Goal: Book appointment/travel/reservation

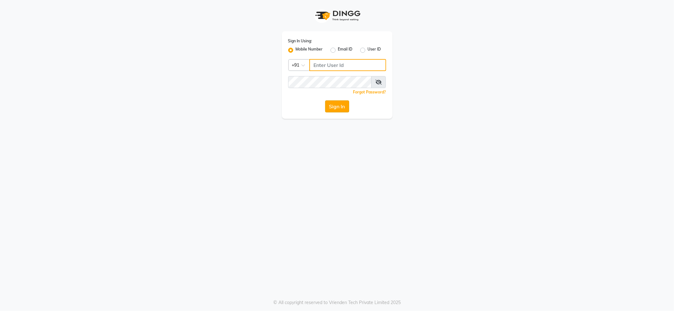
type input "7888029666"
click at [343, 109] on button "Sign In" at bounding box center [337, 106] width 24 height 12
click at [342, 106] on div "Sign In" at bounding box center [337, 106] width 98 height 12
click at [341, 111] on div "Sign In" at bounding box center [337, 106] width 98 height 12
drag, startPoint x: 341, startPoint y: 111, endPoint x: 342, endPoint y: 104, distance: 6.4
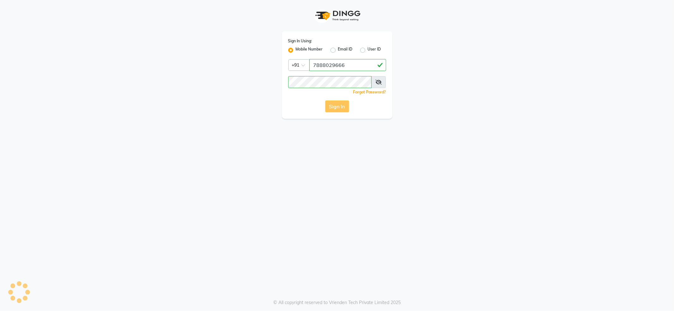
click at [342, 105] on div "Sign In" at bounding box center [337, 106] width 98 height 12
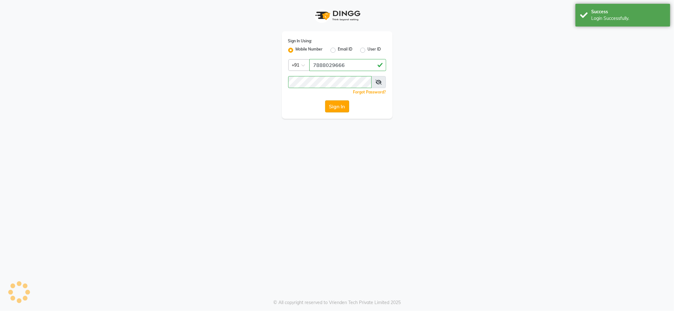
click at [342, 104] on button "Sign In" at bounding box center [337, 106] width 24 height 12
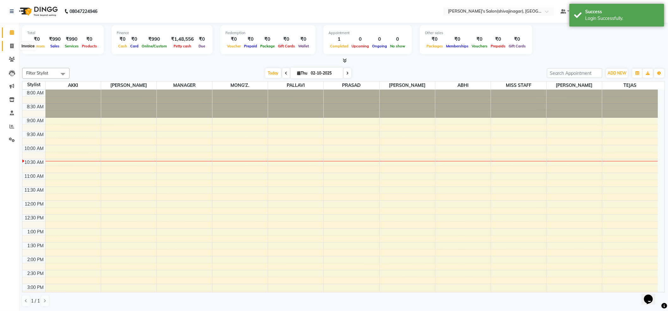
click at [13, 47] on icon at bounding box center [11, 46] width 3 height 5
select select "service"
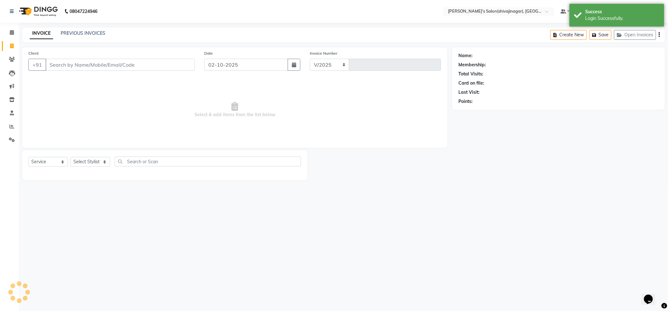
select select "4174"
type input "2825"
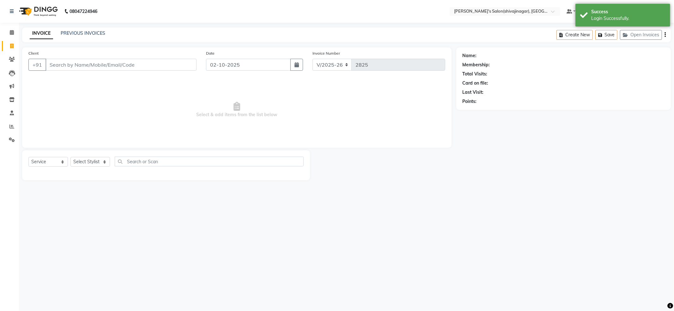
type input "6"
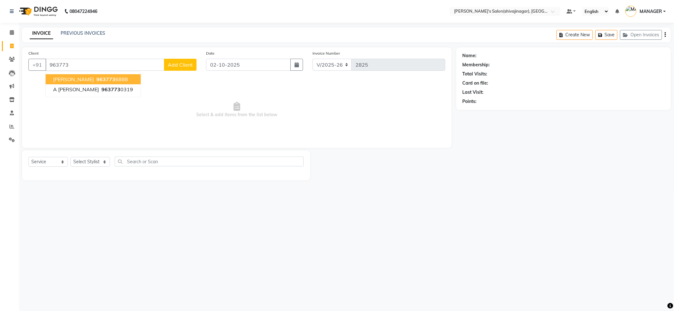
click at [68, 81] on span "[PERSON_NAME]" at bounding box center [73, 79] width 41 height 6
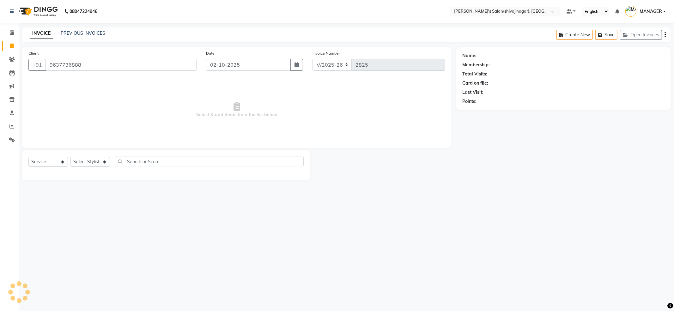
type input "9637736888"
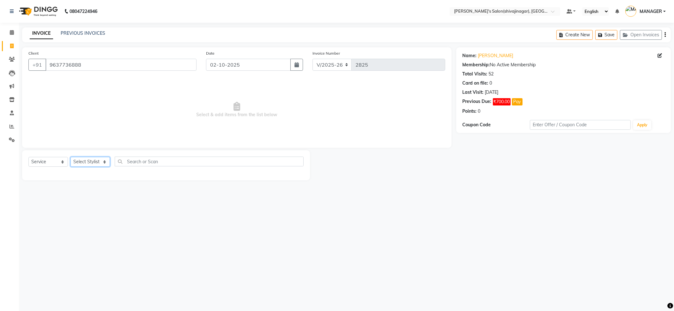
click at [89, 162] on select "Select Stylist [PERSON_NAME] MANAGER MISS STAFF MONG'Z. [PERSON_NAME] [PERSON_N…" at bounding box center [90, 162] width 40 height 10
select select "24666"
click at [70, 157] on select "Select Stylist [PERSON_NAME] MANAGER MISS STAFF MONG'Z. [PERSON_NAME] [PERSON_N…" at bounding box center [90, 162] width 40 height 10
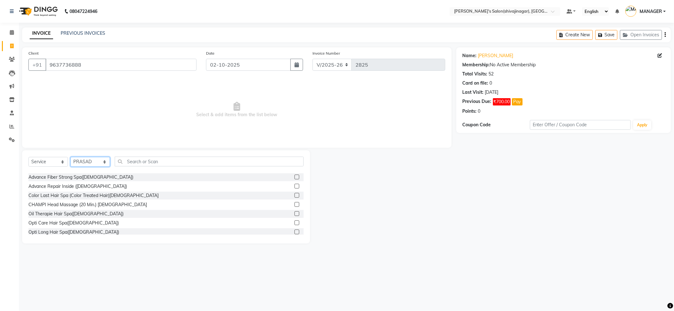
scroll to position [84, 0]
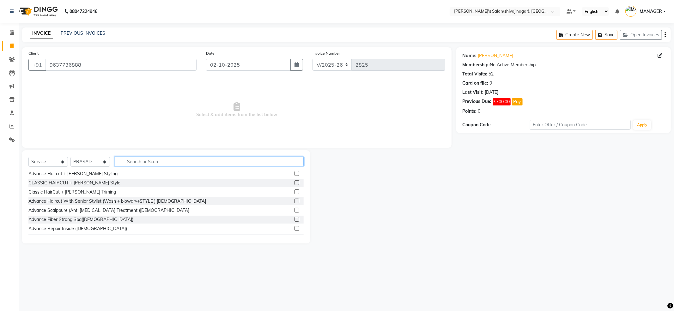
click at [128, 161] on input "text" at bounding box center [209, 162] width 189 height 10
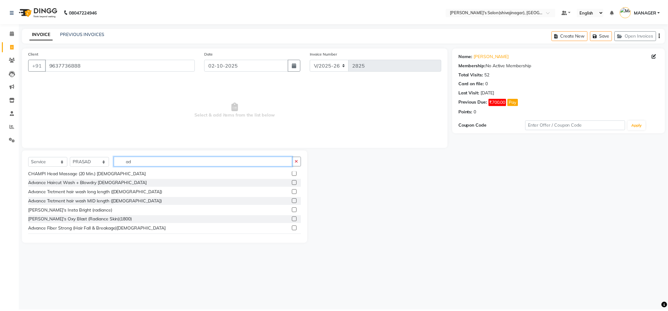
scroll to position [39, 0]
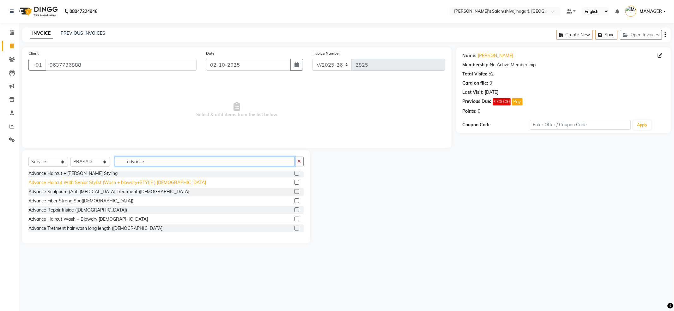
type input "advance"
click at [118, 184] on div "Advance Haircut With Senior Stylist (Wash + blowdry+STYLE ) [DEMOGRAPHIC_DATA]" at bounding box center [117, 183] width 178 height 7
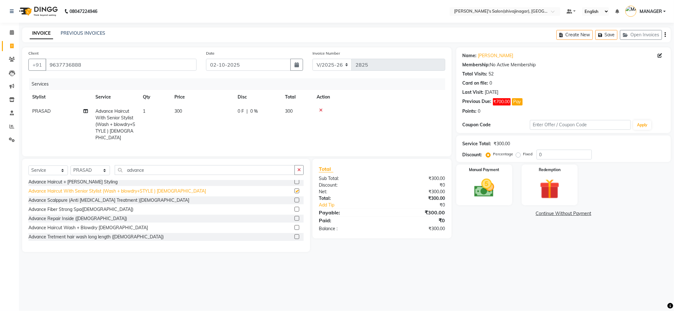
checkbox input "false"
click at [665, 35] on icon "button" at bounding box center [665, 35] width 1 height 0
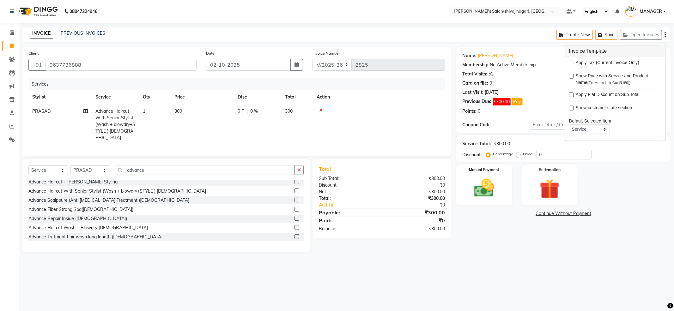
click at [552, 86] on div "Card on file: 0" at bounding box center [564, 83] width 202 height 7
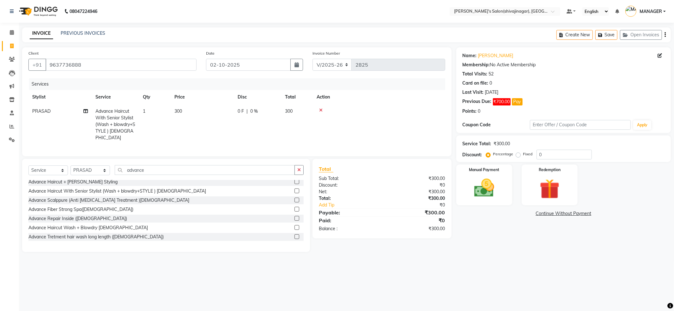
click at [322, 109] on icon at bounding box center [320, 110] width 3 height 4
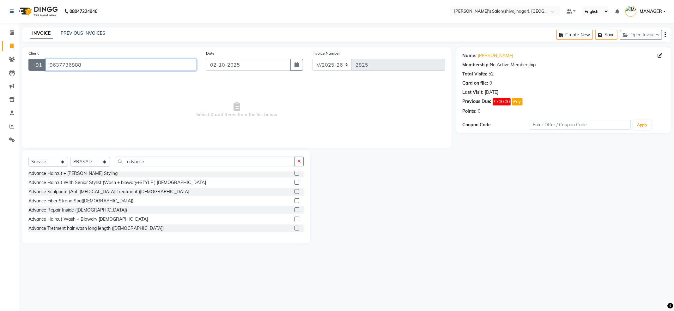
drag, startPoint x: 82, startPoint y: 62, endPoint x: 41, endPoint y: 61, distance: 41.1
click at [41, 61] on div "[PHONE_NUMBER]" at bounding box center [112, 65] width 168 height 12
click at [13, 32] on icon at bounding box center [12, 32] width 4 height 5
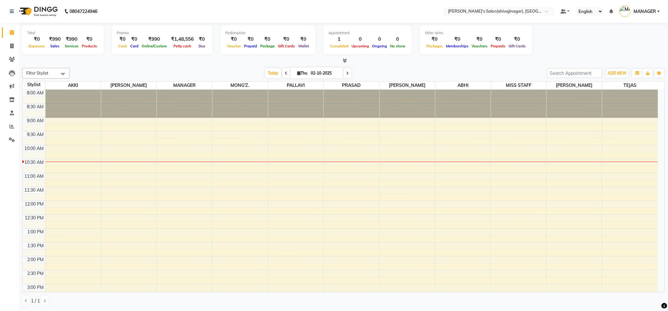
click at [347, 223] on div "8:00 AM 8:30 AM 9:00 AM 9:30 AM 10:00 AM 10:30 AM 11:00 AM 11:30 AM 12:00 PM 12…" at bounding box center [339, 312] width 635 height 445
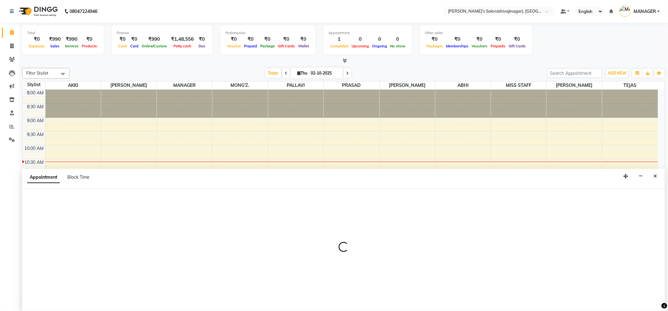
scroll to position [0, 0]
select select "24666"
select select "735"
select select "tentative"
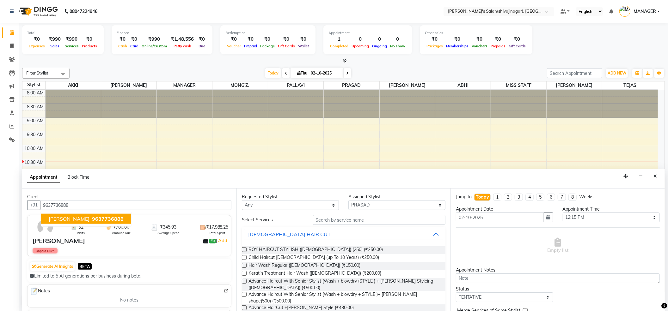
click at [101, 219] on span "9637736888" at bounding box center [108, 219] width 32 height 6
type input "9637736888"
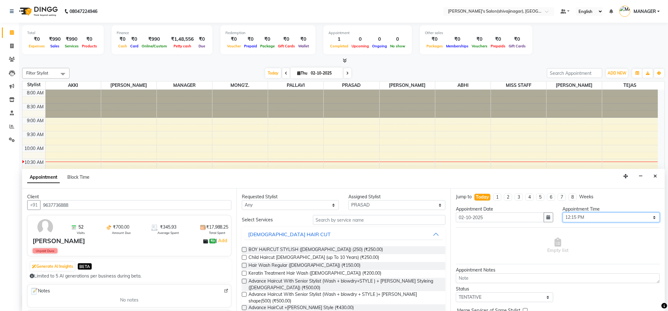
click at [576, 216] on select "Select 09:00 AM 09:15 AM 09:30 AM 09:45 AM 10:00 AM 10:15 AM 10:30 AM 10:45 AM …" at bounding box center [611, 218] width 97 height 10
select select "660"
click at [563, 213] on select "Select 09:00 AM 09:15 AM 09:30 AM 09:45 AM 10:00 AM 10:15 AM 10:30 AM 10:45 AM …" at bounding box center [611, 218] width 97 height 10
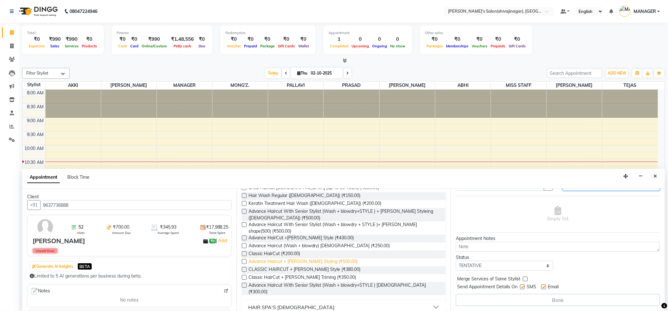
scroll to position [84, 0]
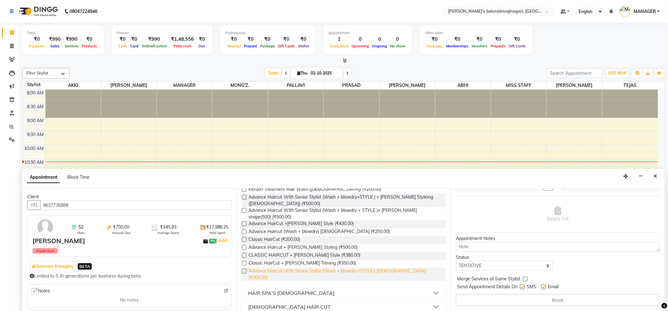
click at [317, 272] on span "Advance Haircut With Senior Stylist (Wash + blowdry+STYLE ) [DEMOGRAPHIC_DATA] …" at bounding box center [344, 274] width 192 height 13
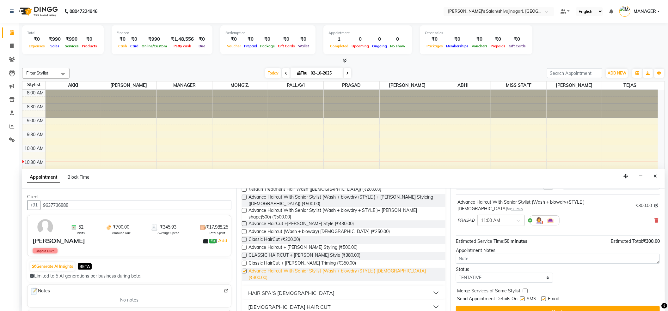
checkbox input "false"
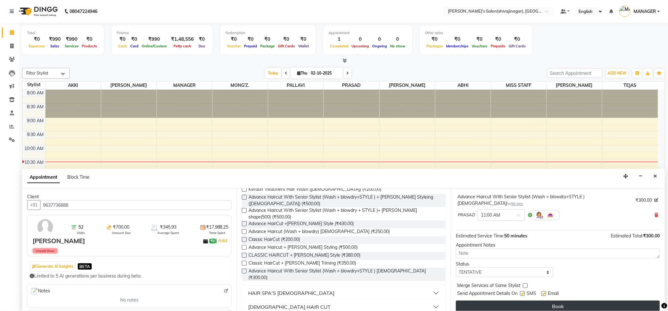
click at [550, 301] on button "Book" at bounding box center [558, 306] width 204 height 11
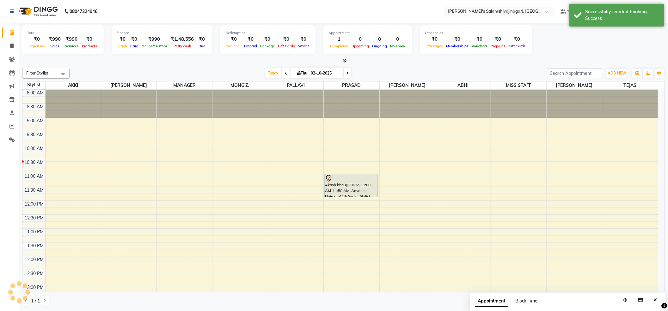
scroll to position [0, 0]
